Goal: Answer question/provide support: Share knowledge or assist other users

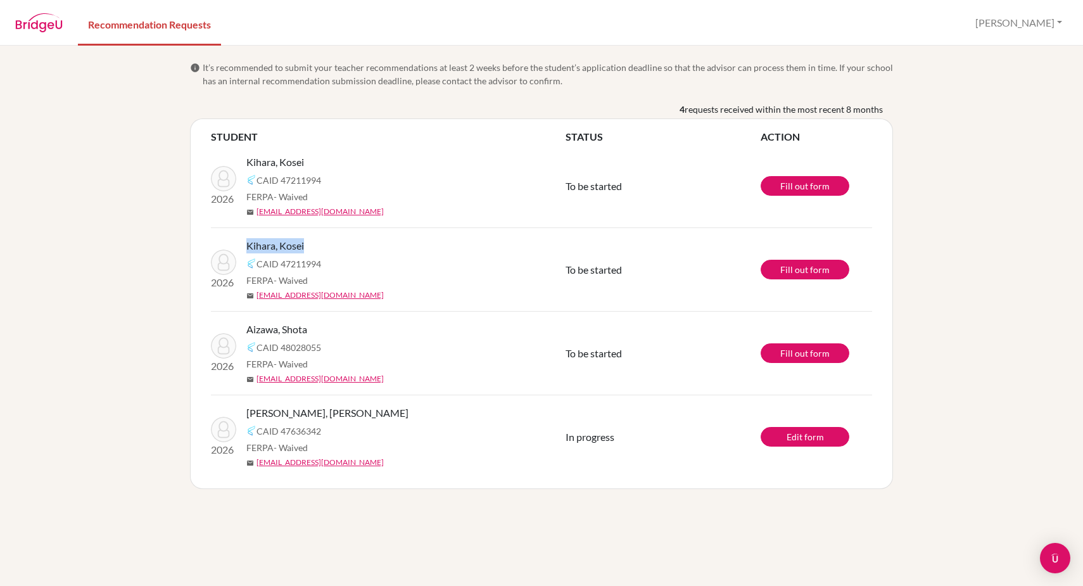
drag, startPoint x: 246, startPoint y: 241, endPoint x: 328, endPoint y: 242, distance: 81.1
click at [328, 242] on div "Kihara, Kosei" at bounding box center [410, 245] width 329 height 15
click at [336, 246] on div "Kihara, Kosei" at bounding box center [410, 245] width 329 height 15
drag, startPoint x: 245, startPoint y: 246, endPoint x: 318, endPoint y: 255, distance: 74.0
click at [318, 255] on div "2026 Kihara, Kosei CAID 47211994 FERPA - Waived mail [EMAIL_ADDRESS][DOMAIN_NAM…" at bounding box center [388, 269] width 374 height 63
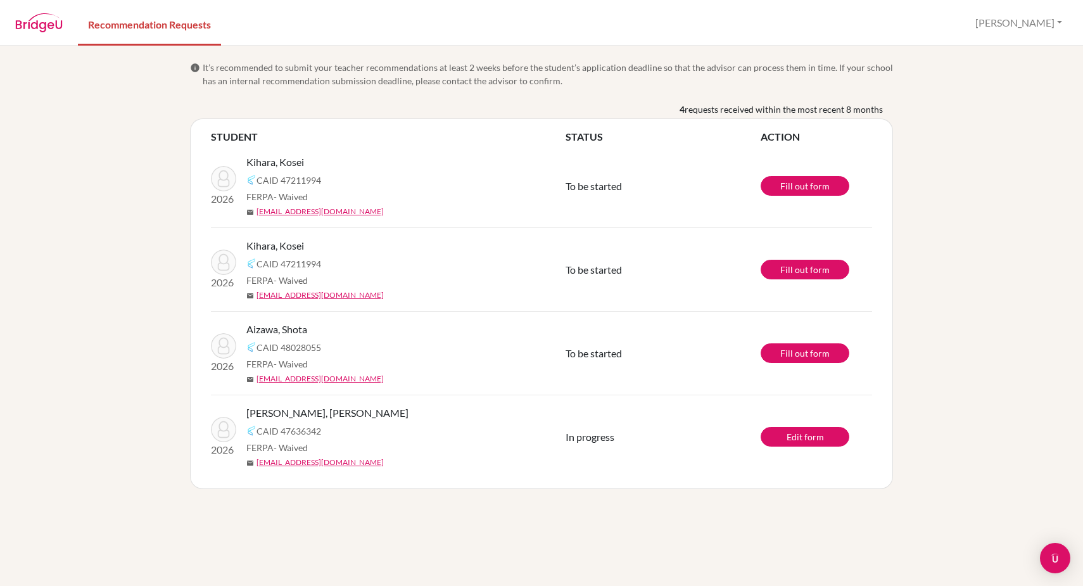
click at [318, 255] on div "Kihara, Kosei CAID 47211994 FERPA - Waived mail [EMAIL_ADDRESS][DOMAIN_NAME]" at bounding box center [410, 269] width 329 height 63
drag, startPoint x: 246, startPoint y: 328, endPoint x: 320, endPoint y: 334, distance: 74.4
click at [324, 334] on div "2026 Aizawa, [PERSON_NAME] 48028055 FERPA - Waived mail [EMAIL_ADDRESS][DOMAIN_…" at bounding box center [388, 353] width 374 height 63
click at [320, 334] on div "Aizawa, Shota" at bounding box center [410, 329] width 329 height 15
drag, startPoint x: 249, startPoint y: 330, endPoint x: 347, endPoint y: 343, distance: 98.5
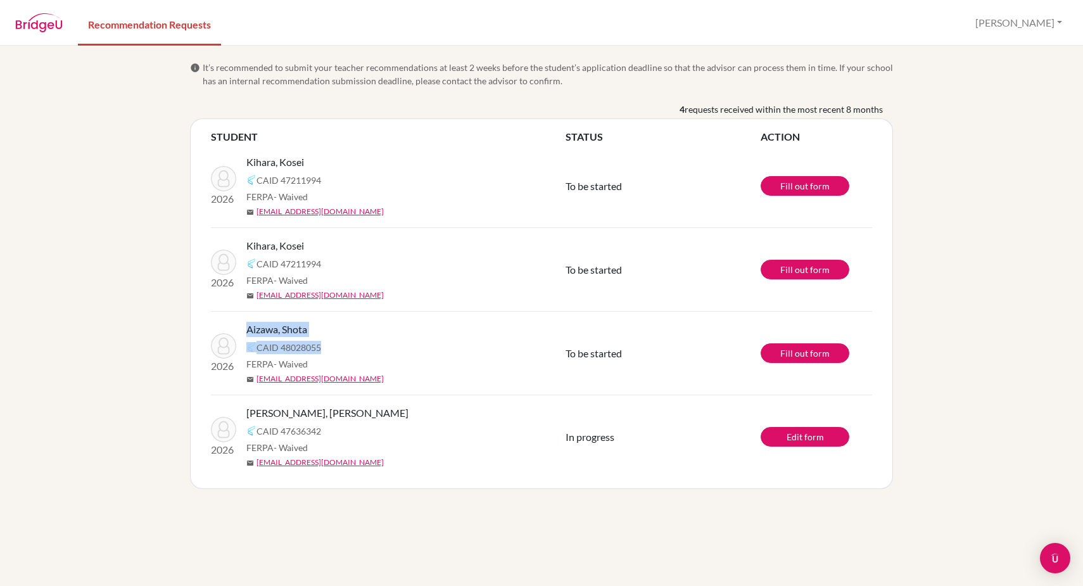
click at [347, 343] on div "Aizawa, [PERSON_NAME] 48028055 FERPA - Waived mail [EMAIL_ADDRESS][DOMAIN_NAME]" at bounding box center [410, 353] width 329 height 63
click at [347, 343] on div "CAID 48028055" at bounding box center [410, 347] width 329 height 15
